Goal: Transaction & Acquisition: Purchase product/service

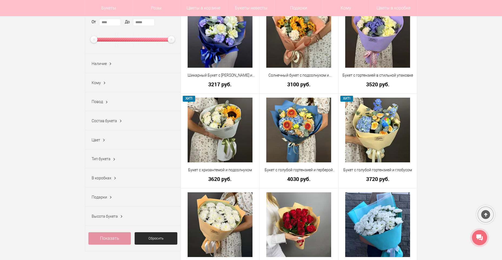
scroll to position [97, 0]
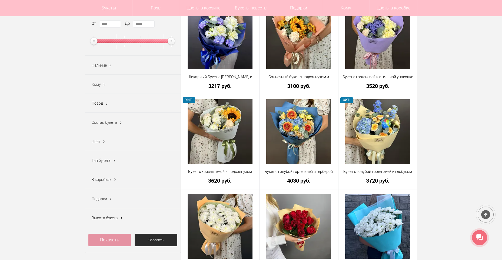
click at [98, 85] on span "Кому" at bounding box center [96, 84] width 9 height 4
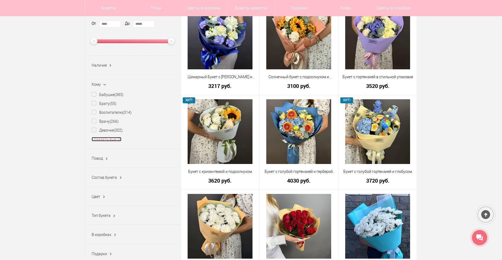
click at [102, 140] on link "Показать еще 26" at bounding box center [107, 139] width 30 height 4
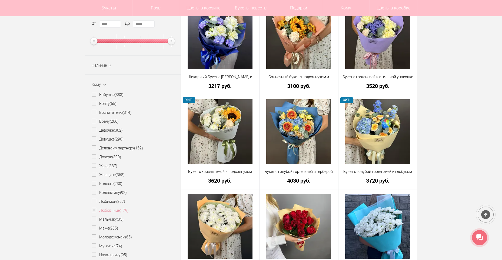
click at [111, 212] on label "Любовнице (179)" at bounding box center [110, 211] width 37 height 6
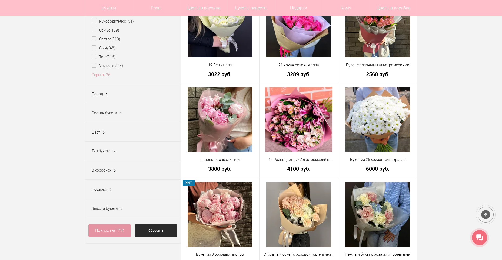
scroll to position [486, 0]
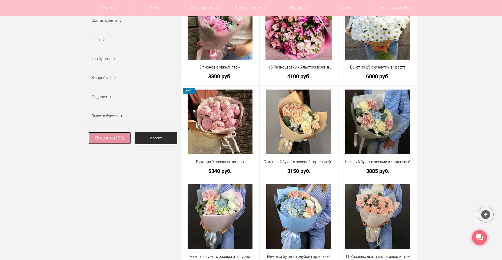
click at [115, 138] on span "(179)" at bounding box center [119, 138] width 10 height 5
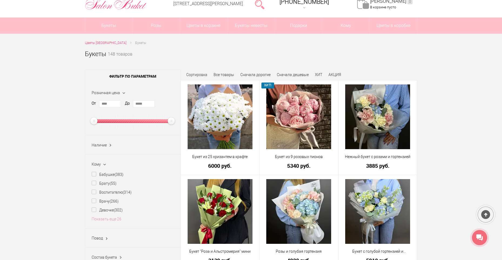
scroll to position [65, 0]
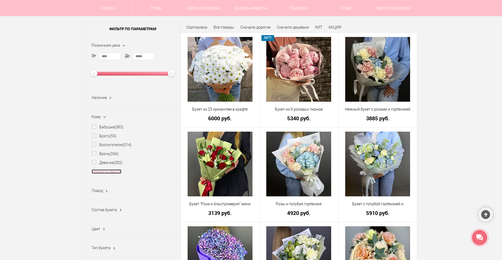
click at [102, 172] on link "Показать еще 26" at bounding box center [107, 172] width 30 height 4
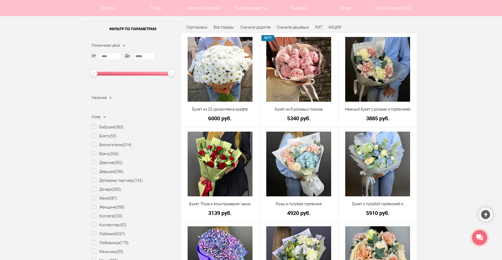
scroll to position [130, 0]
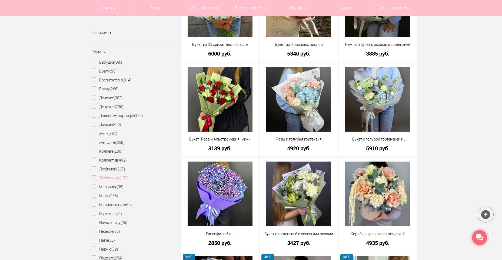
click at [93, 178] on label "Любовнице (179)" at bounding box center [110, 179] width 37 height 6
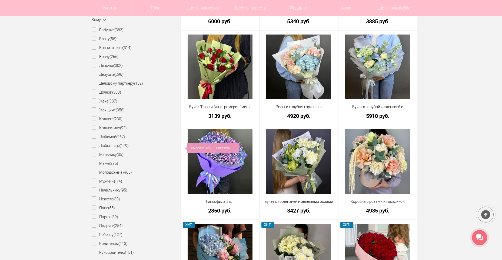
scroll to position [195, 0]
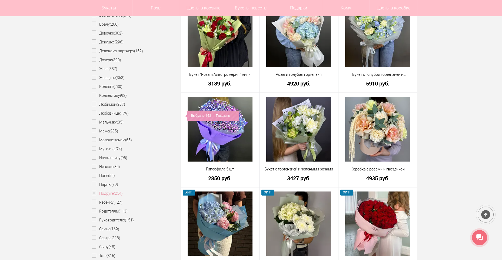
click at [93, 192] on label "Подруге (254)" at bounding box center [107, 194] width 31 height 6
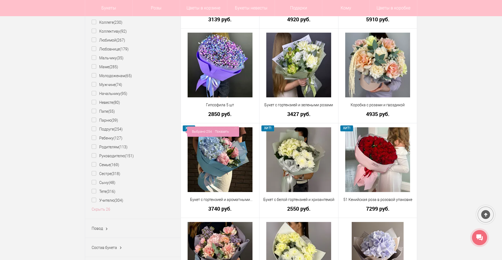
scroll to position [259, 0]
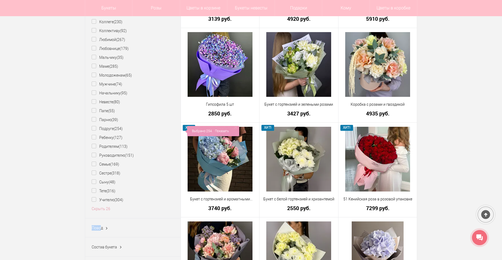
click at [102, 226] on div "Повод" at bounding box center [97, 228] width 11 height 5
click at [100, 231] on div "Повод" at bounding box center [97, 228] width 11 height 5
click at [106, 228] on ins at bounding box center [107, 228] width 6 height 7
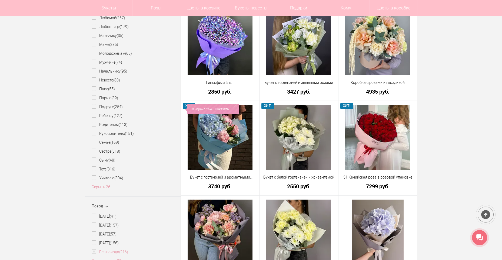
scroll to position [324, 0]
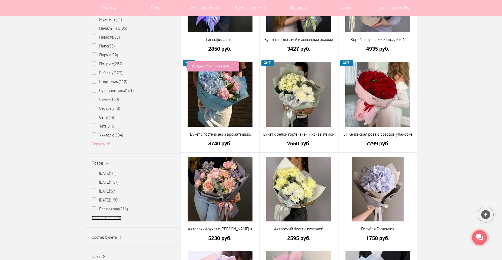
click at [115, 217] on link "Показать еще 28" at bounding box center [107, 218] width 30 height 4
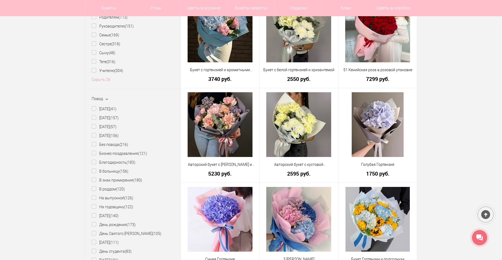
scroll to position [389, 0]
click at [126, 225] on label "День рождения (173)" at bounding box center [114, 225] width 44 height 6
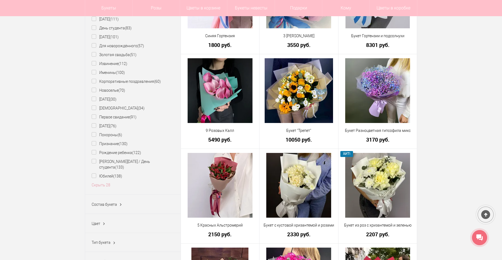
scroll to position [616, 0]
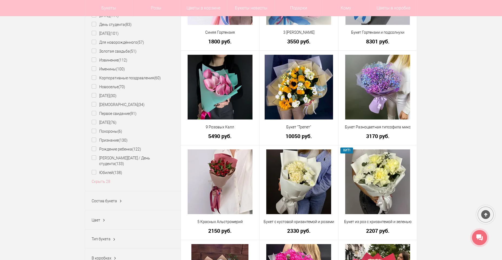
drag, startPoint x: 101, startPoint y: 217, endPoint x: 94, endPoint y: 216, distance: 6.6
click at [101, 217] on div "Цвет Алый (3) Бежевый (6) Бело-розовый (23) Белый (65) Бирюзовый (1) Бордовый (…" at bounding box center [132, 220] width 95 height 19
click at [110, 237] on span "Тип букета" at bounding box center [101, 239] width 19 height 4
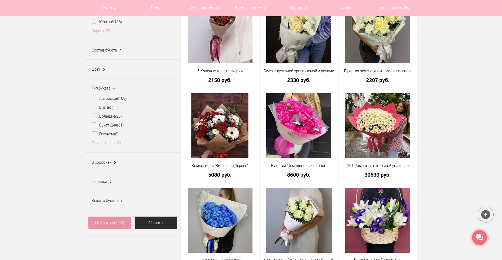
scroll to position [778, 0]
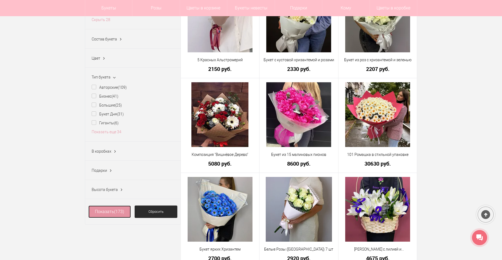
click at [105, 206] on link "Показать (173)" at bounding box center [109, 212] width 43 height 12
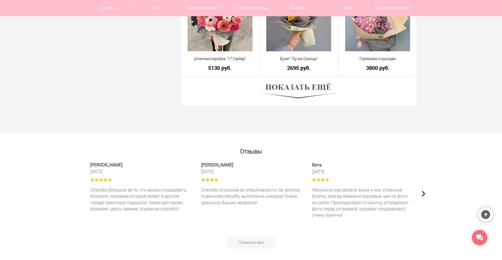
scroll to position [1556, 0]
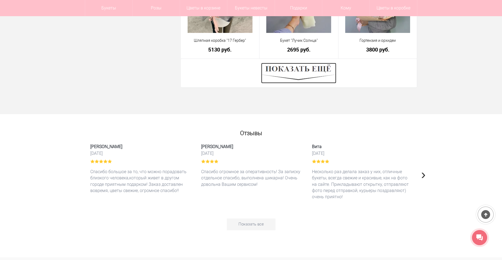
click at [288, 78] on img at bounding box center [298, 73] width 75 height 21
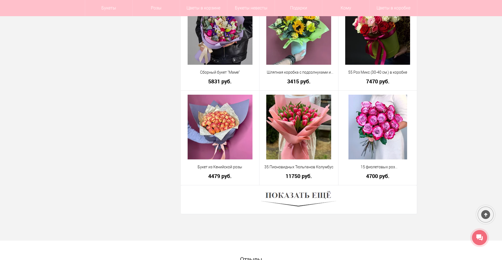
scroll to position [2950, 0]
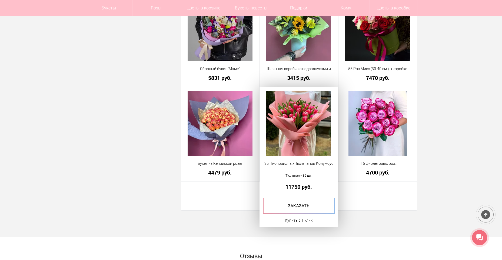
click at [302, 196] on div "35 Пионовидных Тюльпанов Колумбус Тюльпан - 35 шт. 11750 руб. Купить в 1 клик" at bounding box center [298, 157] width 79 height 140
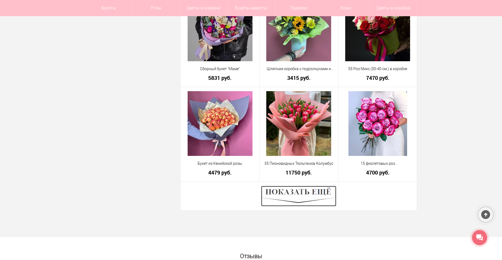
click at [298, 197] on img at bounding box center [298, 196] width 75 height 21
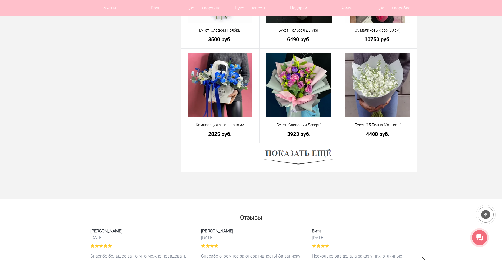
scroll to position [4506, 0]
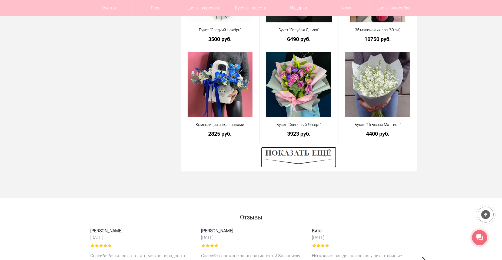
click at [282, 157] on img at bounding box center [298, 157] width 75 height 21
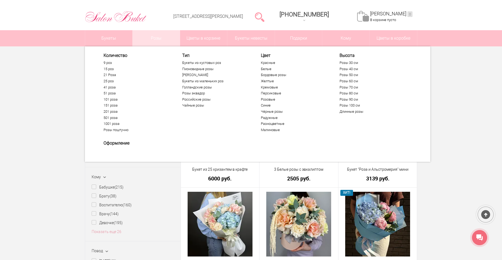
scroll to position [0, 0]
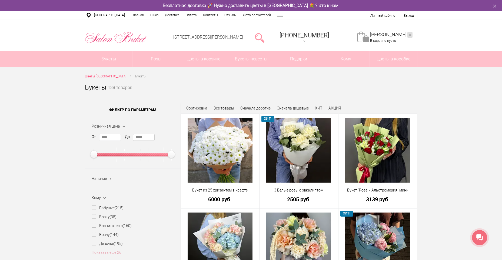
drag, startPoint x: 149, startPoint y: 138, endPoint x: 111, endPoint y: 136, distance: 38.2
click at [111, 136] on div "От **** До *****" at bounding box center [133, 148] width 82 height 28
click at [113, 137] on input "****" at bounding box center [110, 137] width 22 height 7
drag, startPoint x: 113, startPoint y: 137, endPoint x: 81, endPoint y: 135, distance: 32.0
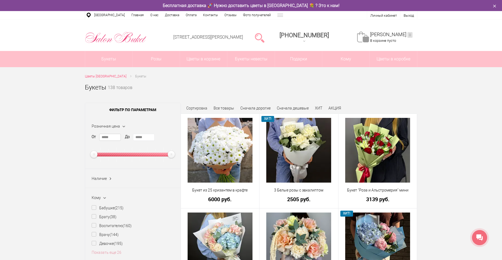
type input "*****"
drag, startPoint x: 149, startPoint y: 136, endPoint x: 121, endPoint y: 137, distance: 27.6
click at [121, 137] on div "От ***** До *****" at bounding box center [133, 148] width 82 height 28
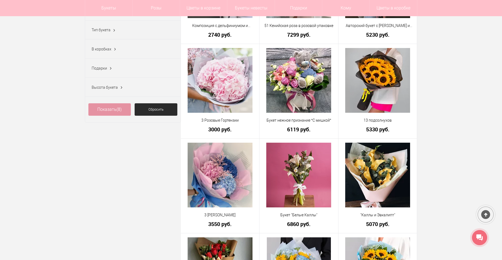
scroll to position [357, 0]
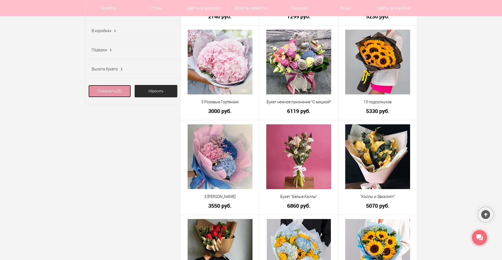
type input "*****"
click at [113, 91] on link "Показать (8)" at bounding box center [109, 91] width 43 height 12
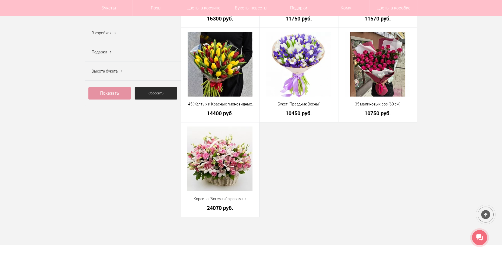
scroll to position [357, 0]
